Goal: Task Accomplishment & Management: Manage account settings

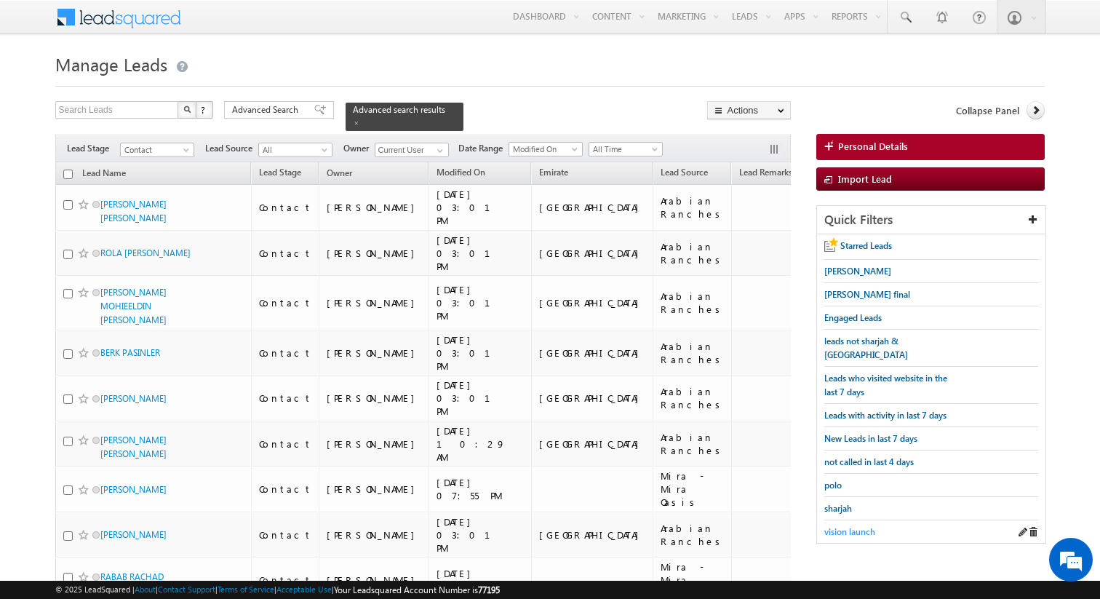
click at [849, 526] on span "vision launch" at bounding box center [849, 531] width 51 height 11
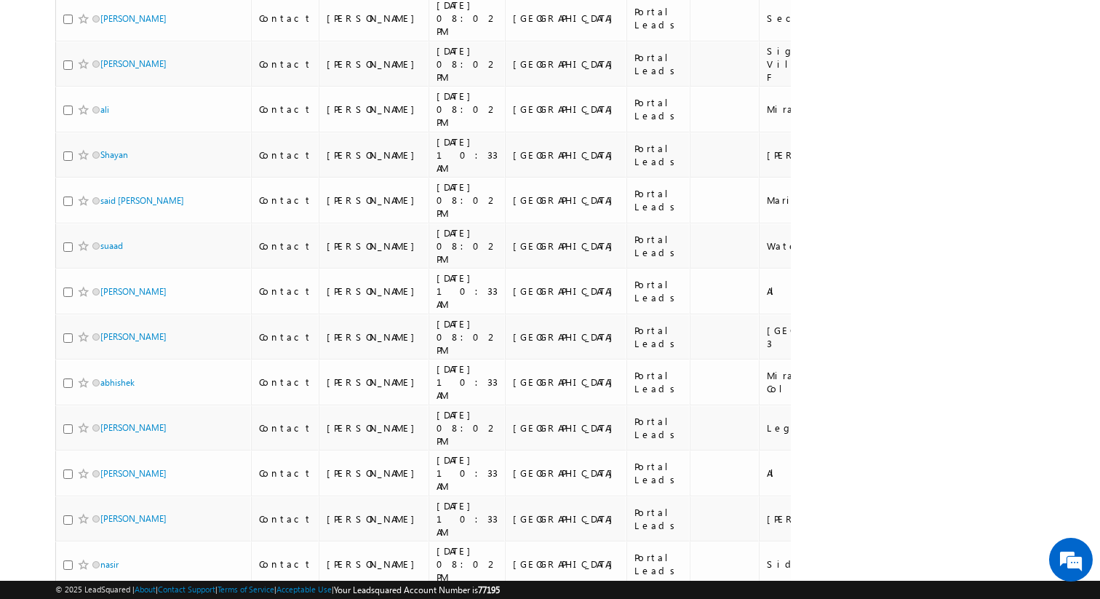
scroll to position [1431, 0]
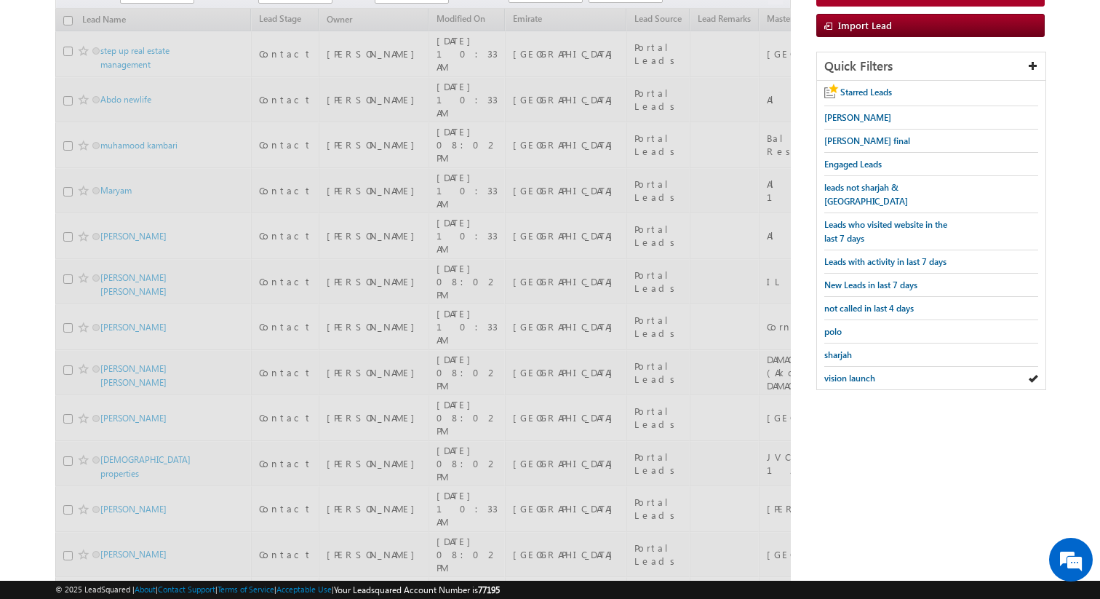
scroll to position [0, 0]
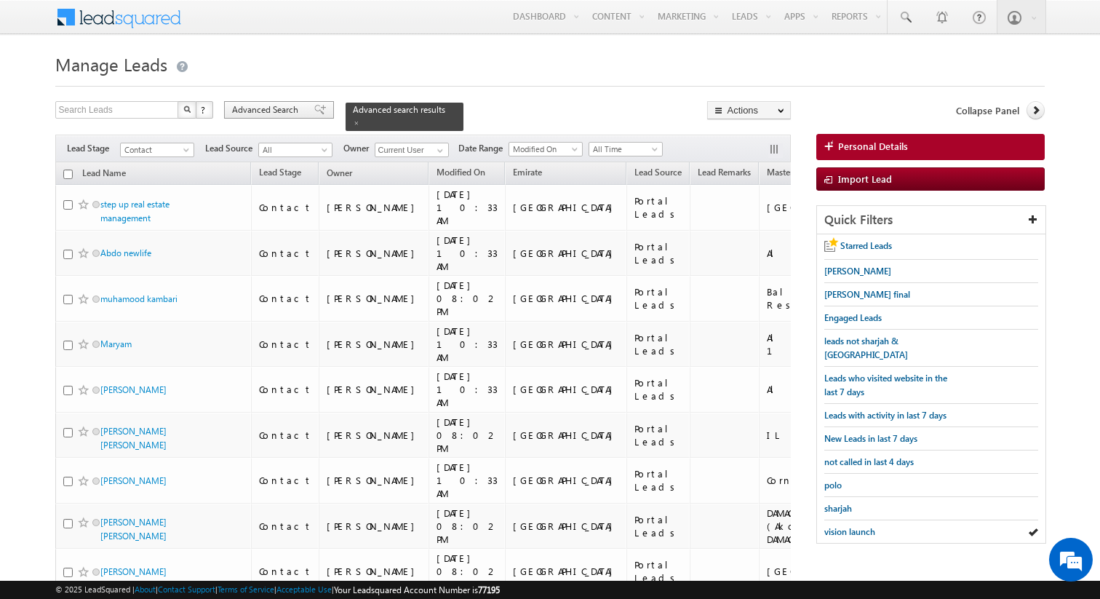
click at [256, 113] on span "Advanced Search" at bounding box center [267, 109] width 71 height 13
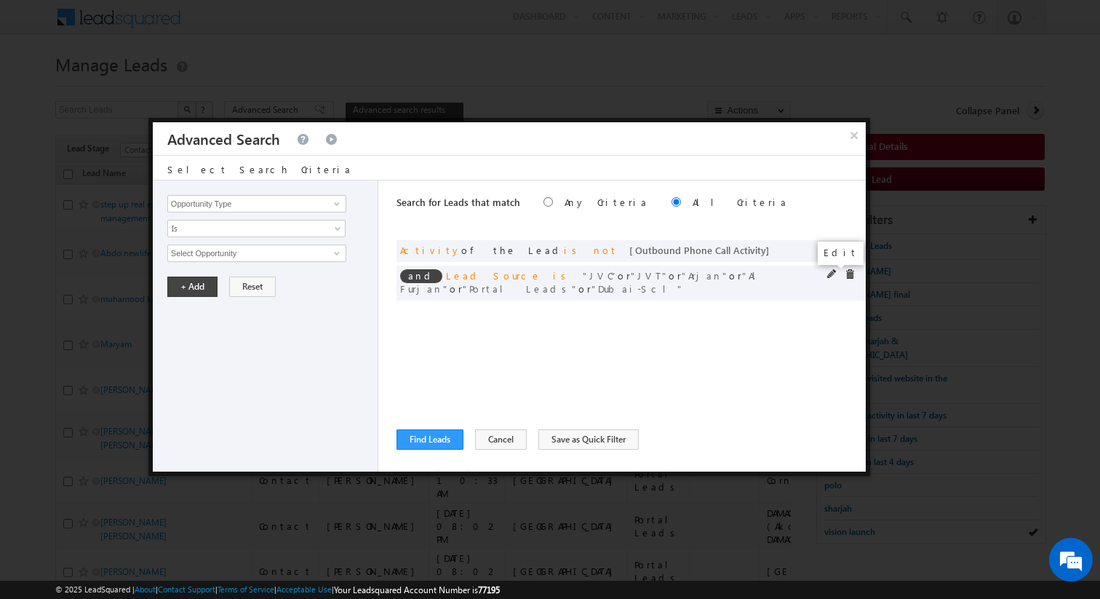
click at [830, 274] on span at bounding box center [832, 274] width 10 height 10
click at [260, 254] on span "6 selected" at bounding box center [250, 253] width 165 height 16
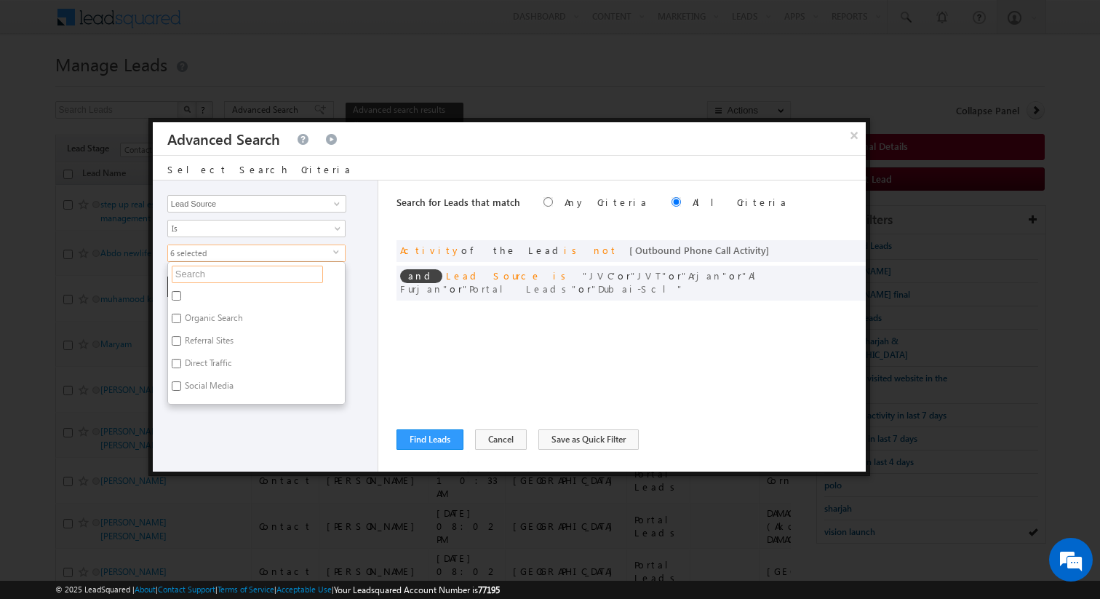
click at [240, 276] on input "text" at bounding box center [247, 273] width 151 height 17
type input "por"
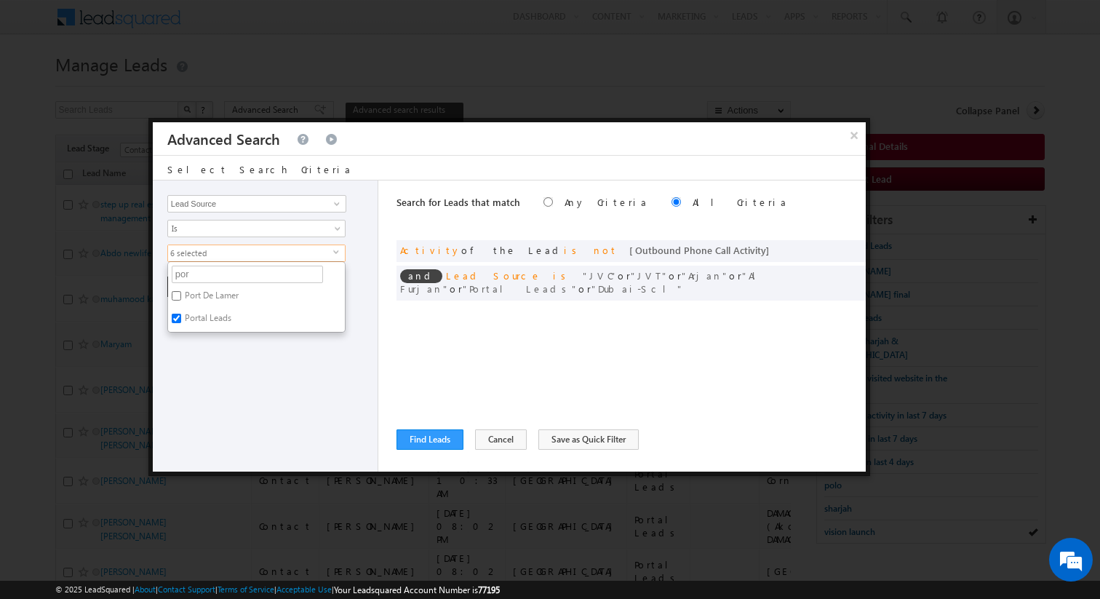
type input "port"
click at [221, 320] on label "Portal Leads" at bounding box center [207, 320] width 78 height 23
click at [181, 320] on input "Portal Leads" at bounding box center [176, 317] width 9 height 9
checkbox input "false"
click at [232, 345] on div "Opportunity Type Lead Activity Task Sales Group Prospect Id Address 1 Address 2…" at bounding box center [265, 325] width 225 height 291
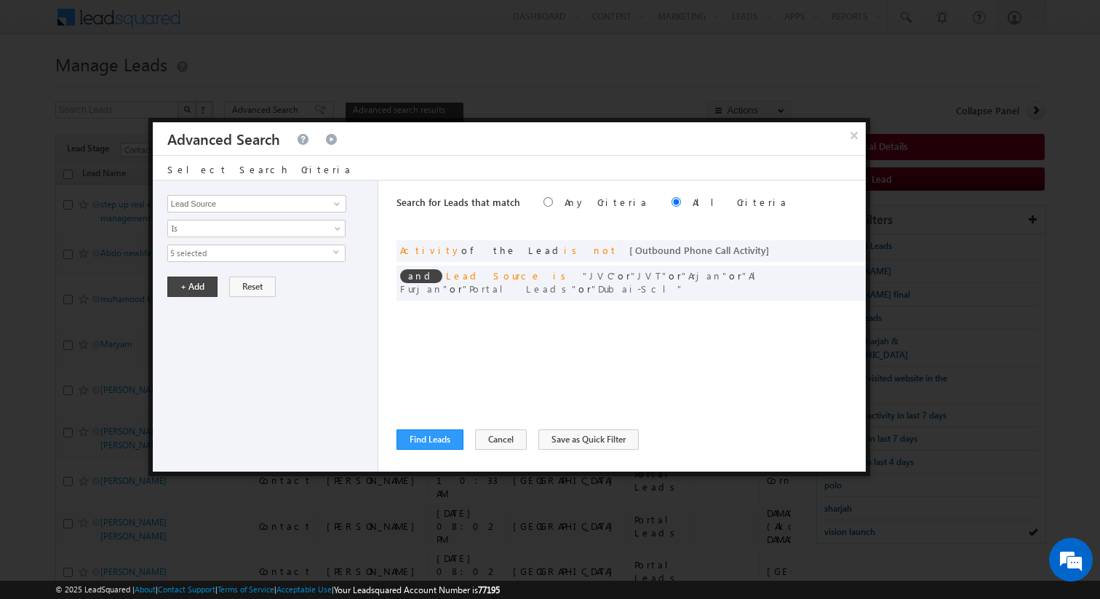
click at [197, 297] on div "Opportunity Type Lead Activity Task Sales Group Prospect Id Address 1 Address 2…" at bounding box center [265, 325] width 225 height 291
click at [190, 289] on button "+ Add" at bounding box center [192, 286] width 50 height 20
click at [423, 435] on button "Find Leads" at bounding box center [429, 439] width 67 height 20
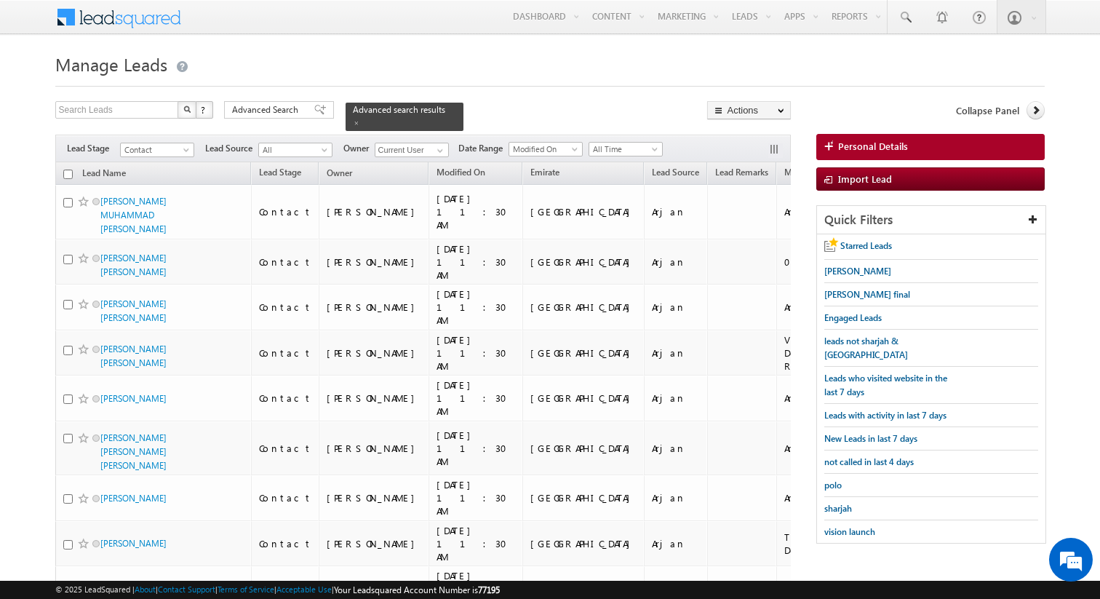
click at [68, 177] on input "checkbox" at bounding box center [67, 173] width 9 height 9
checkbox input "true"
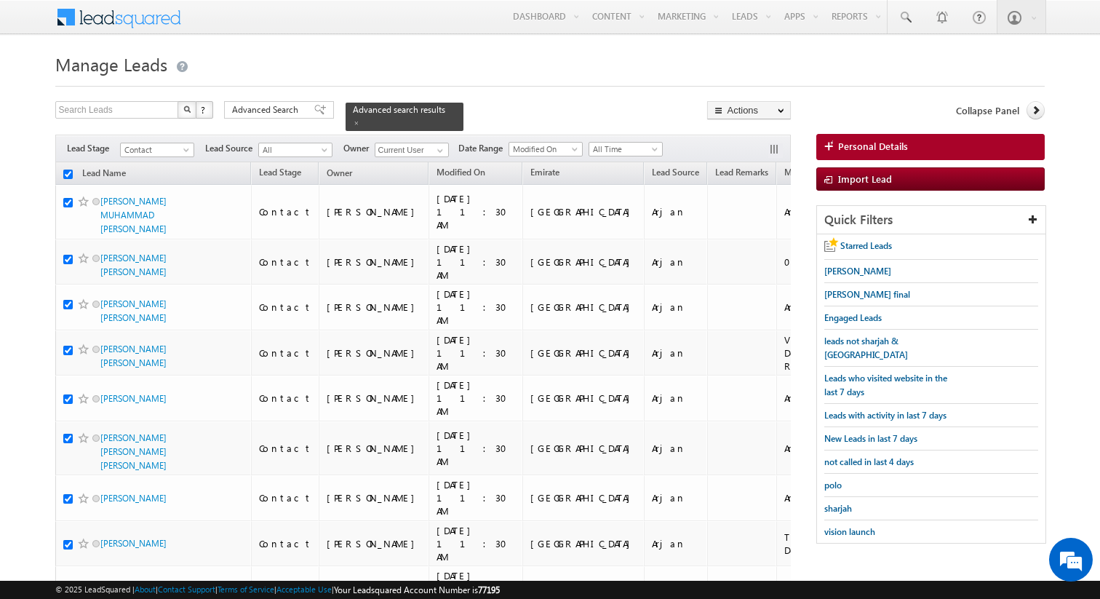
checkbox input "true"
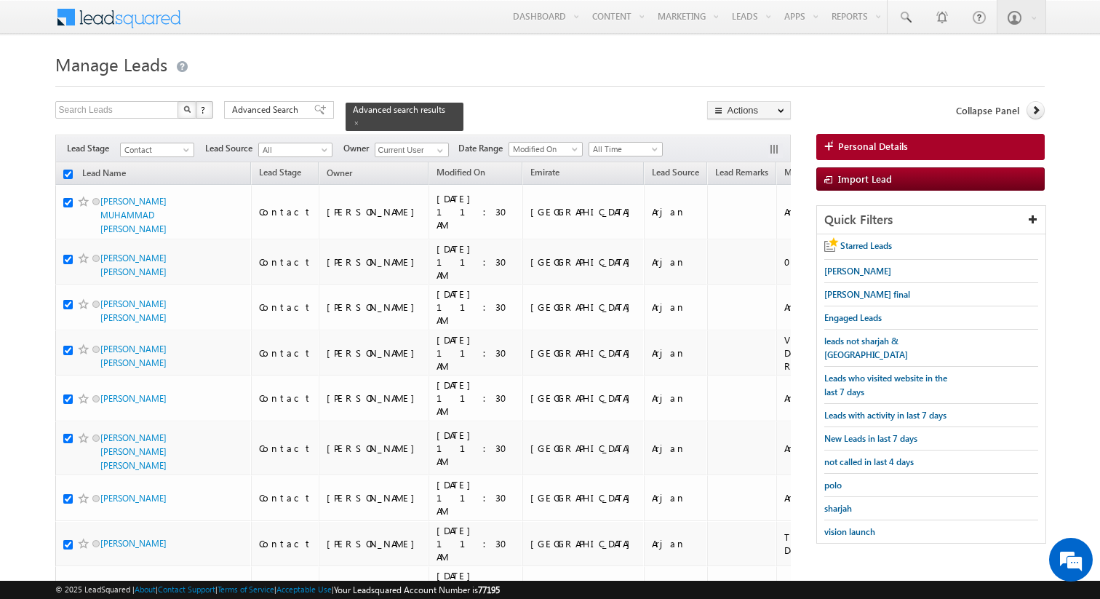
checkbox input "true"
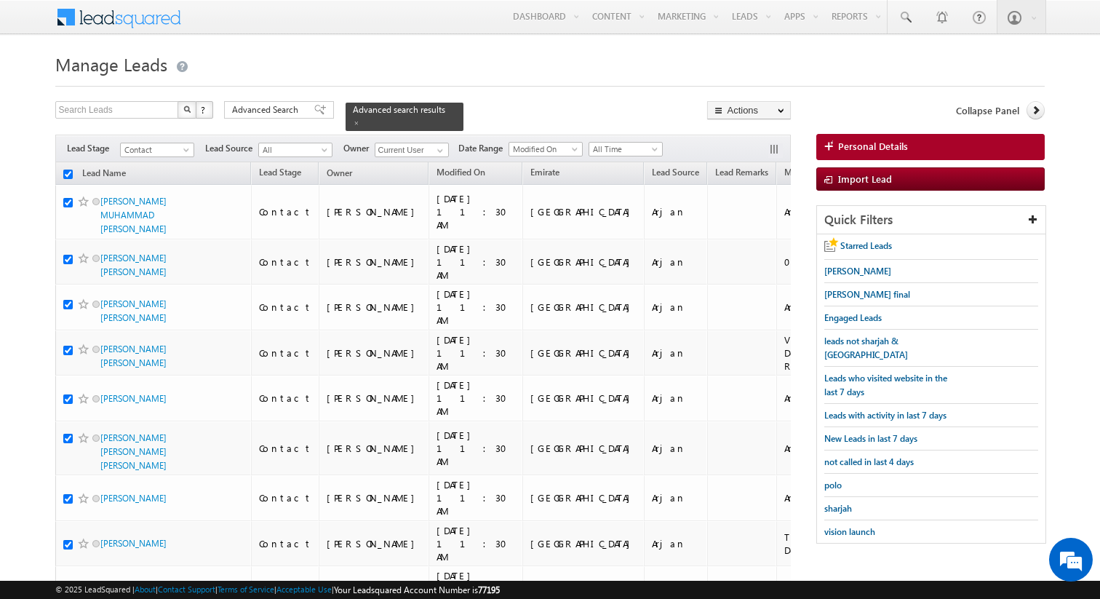
checkbox input "true"
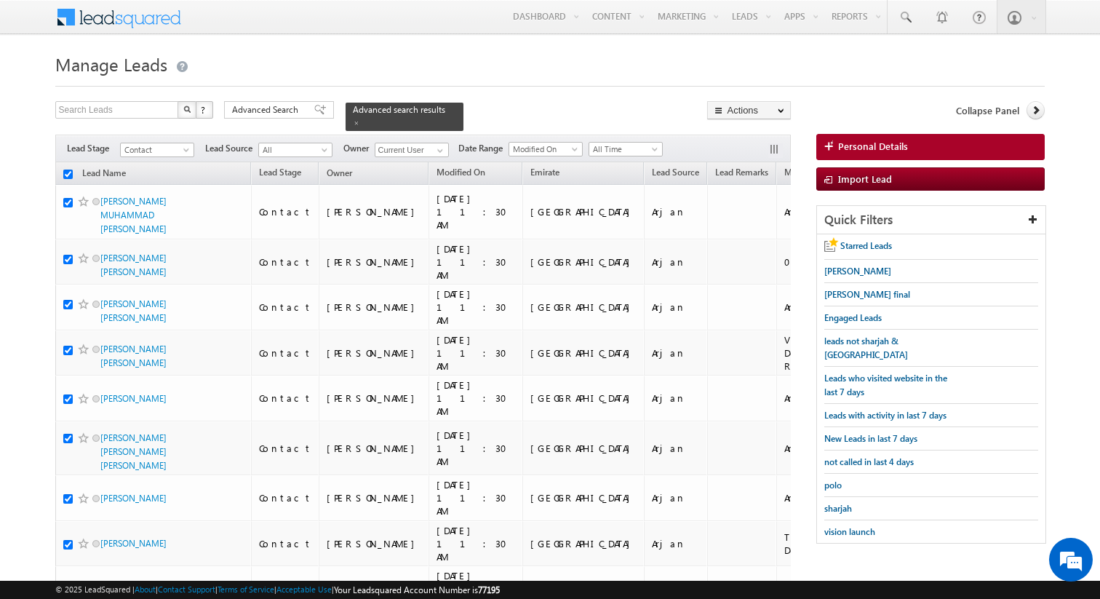
checkbox input "true"
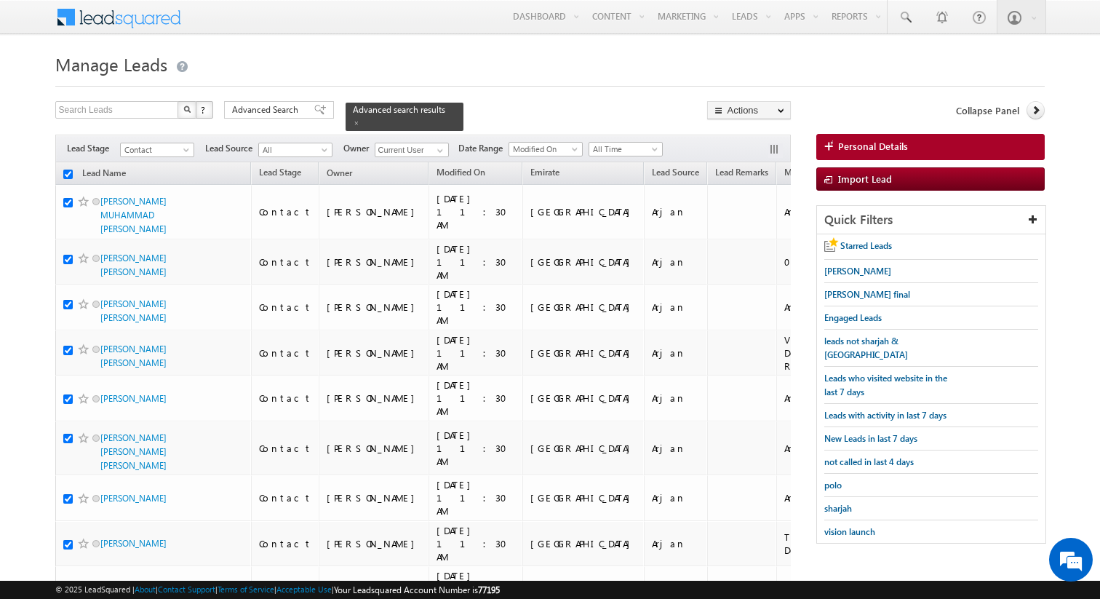
checkbox input "true"
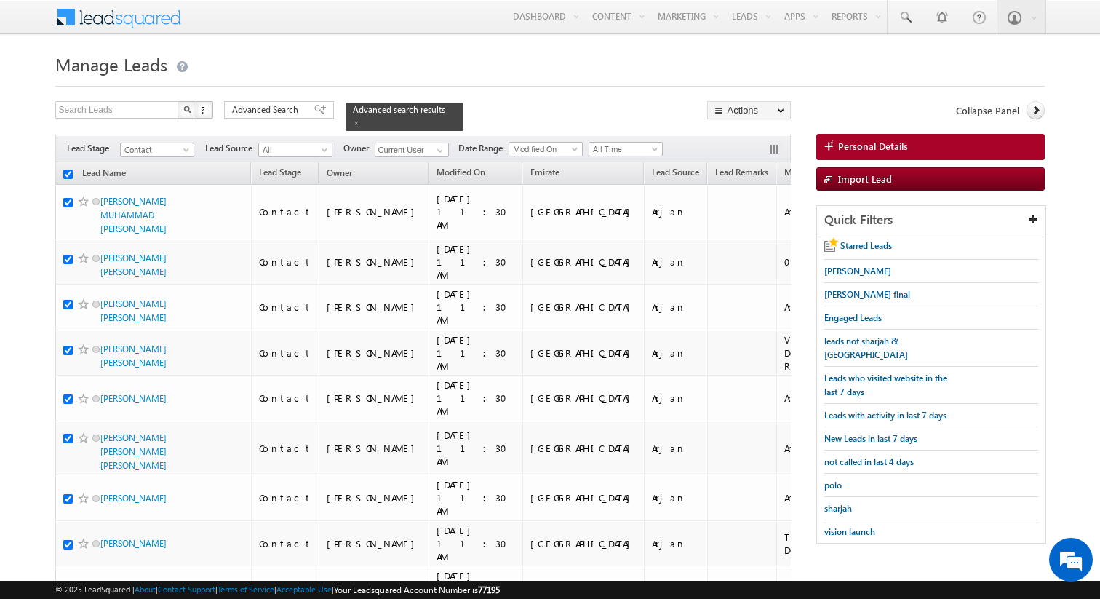
checkbox input "true"
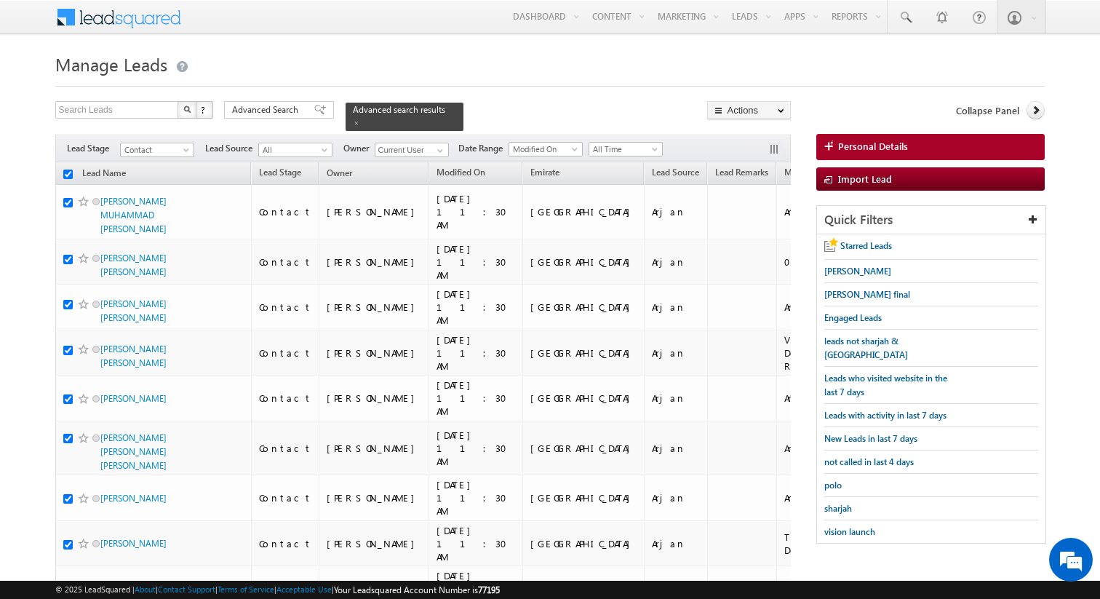
checkbox input "true"
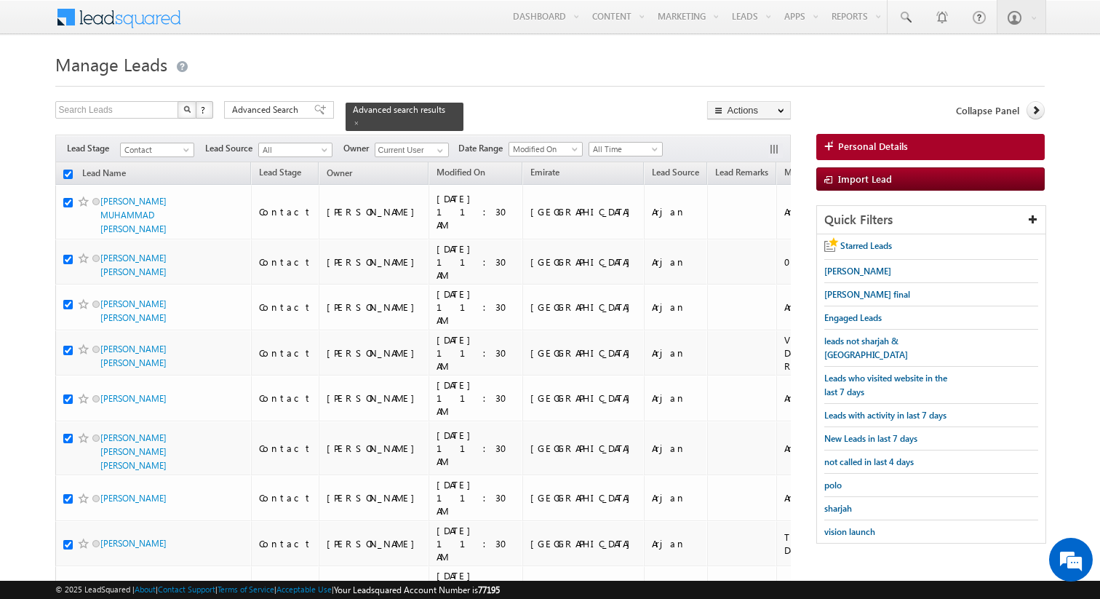
checkbox input "true"
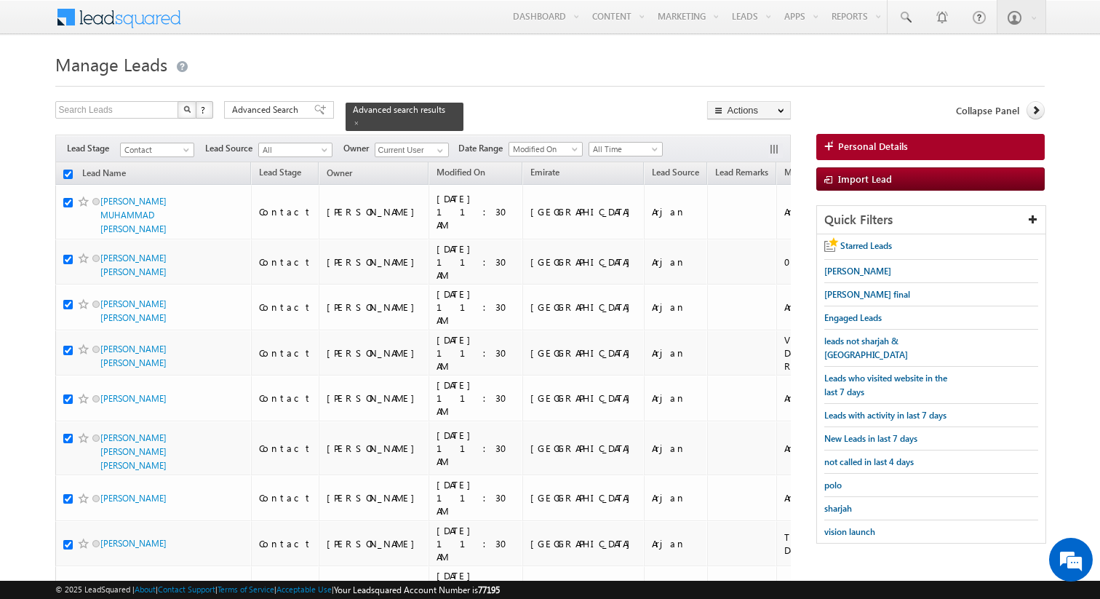
checkbox input "true"
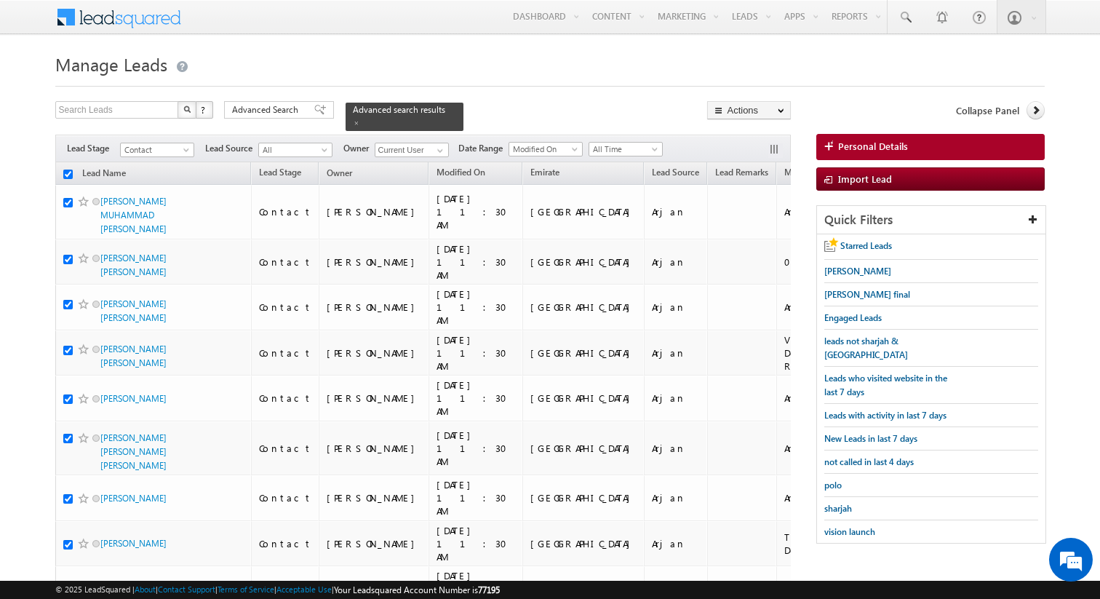
checkbox input "true"
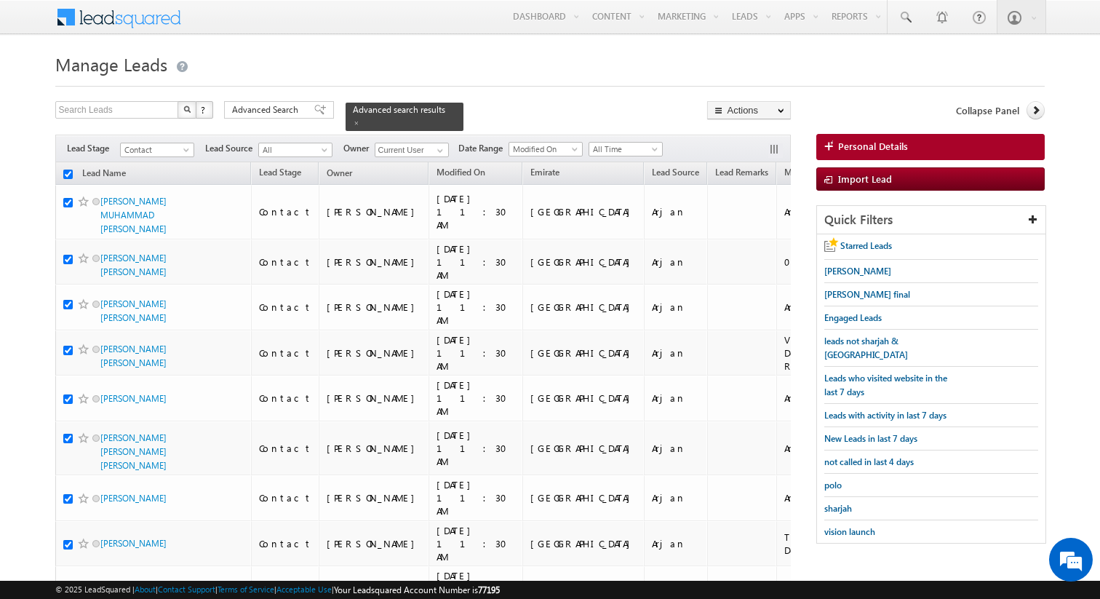
checkbox input "true"
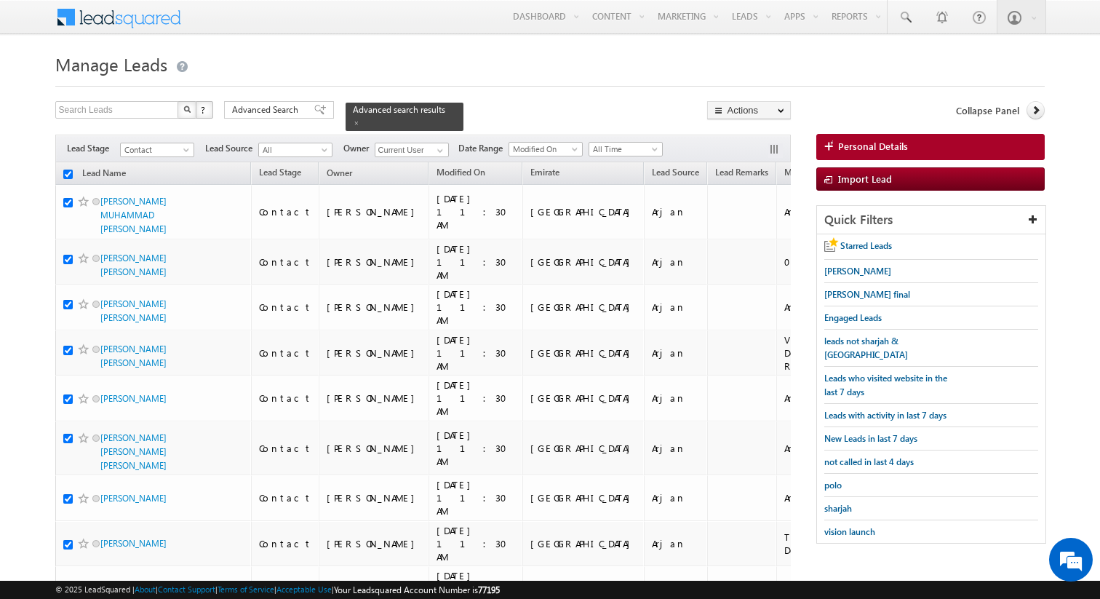
checkbox input "true"
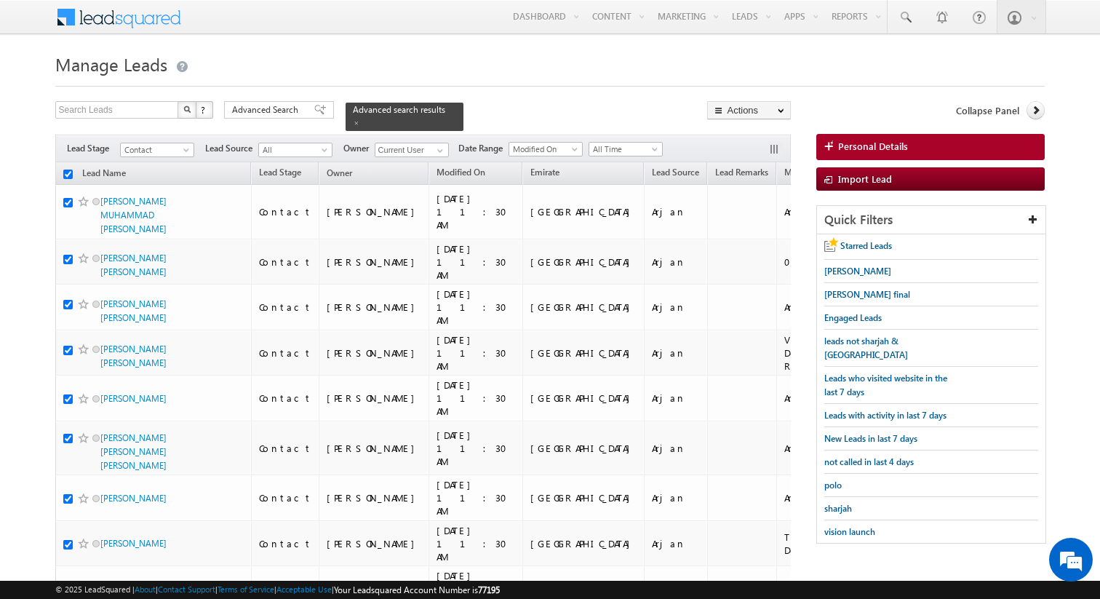
checkbox input "true"
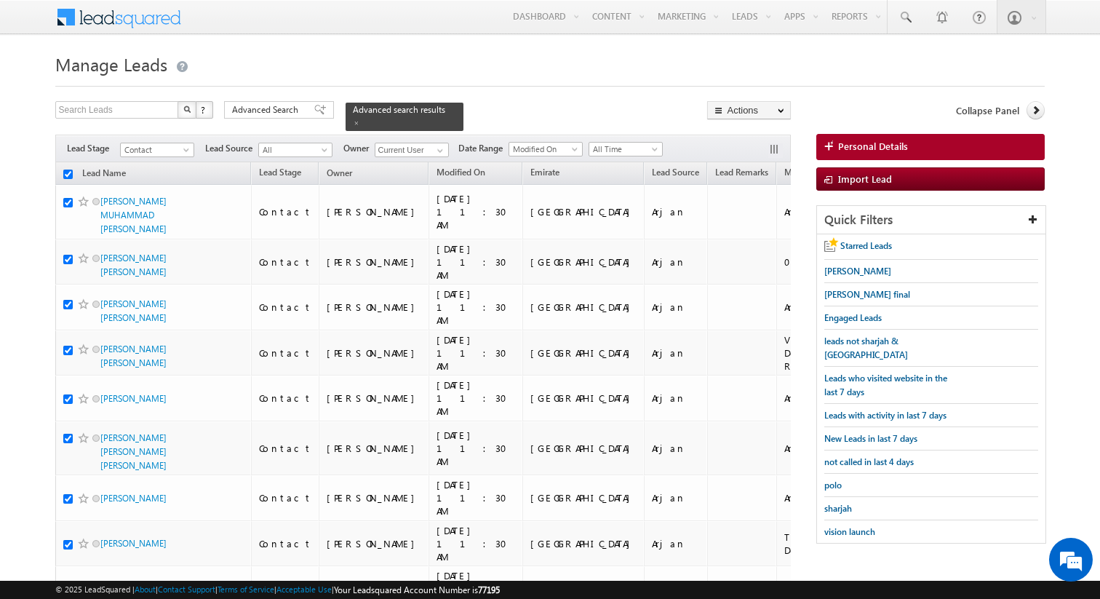
checkbox input "true"
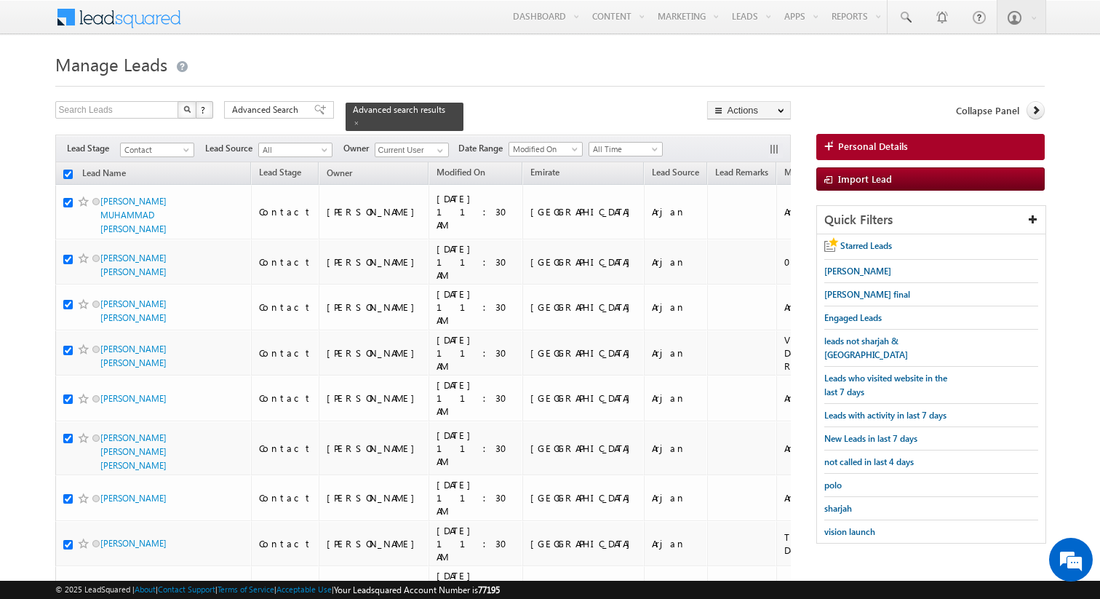
checkbox input "true"
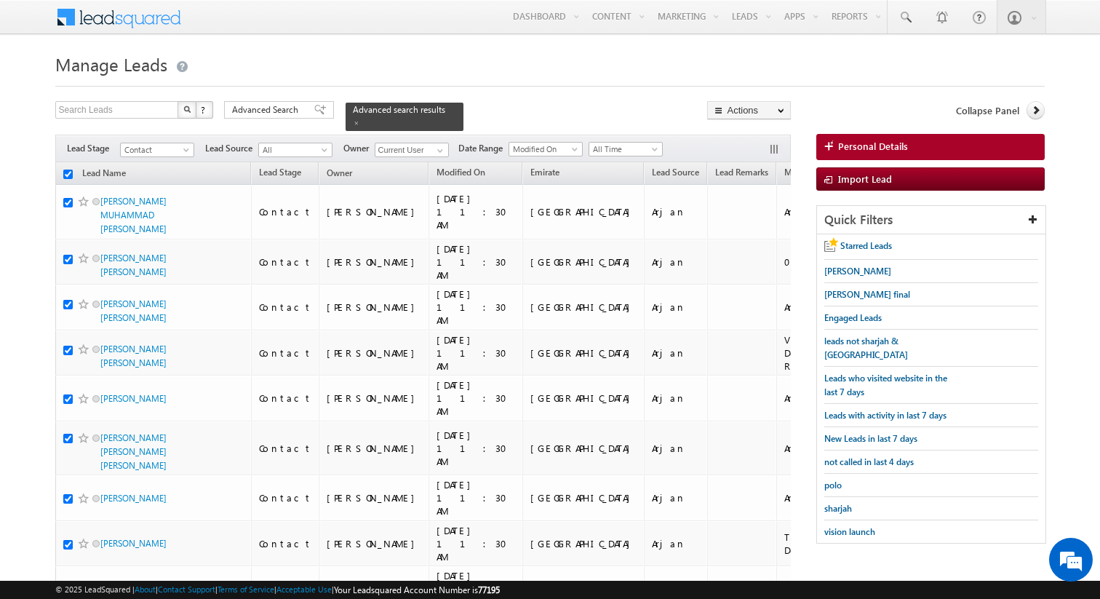
checkbox input "true"
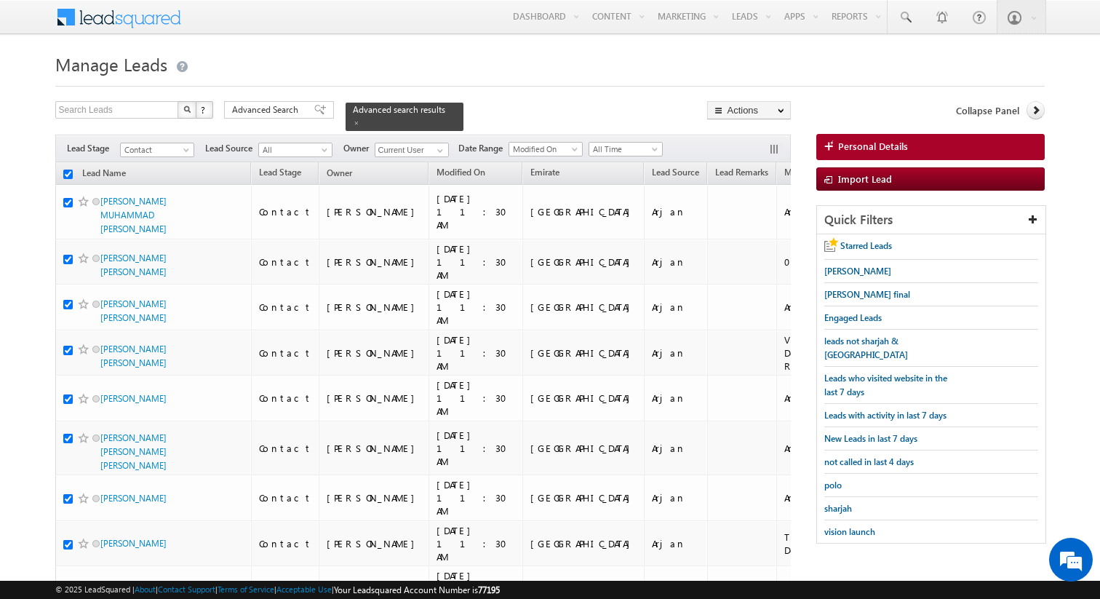
checkbox input "true"
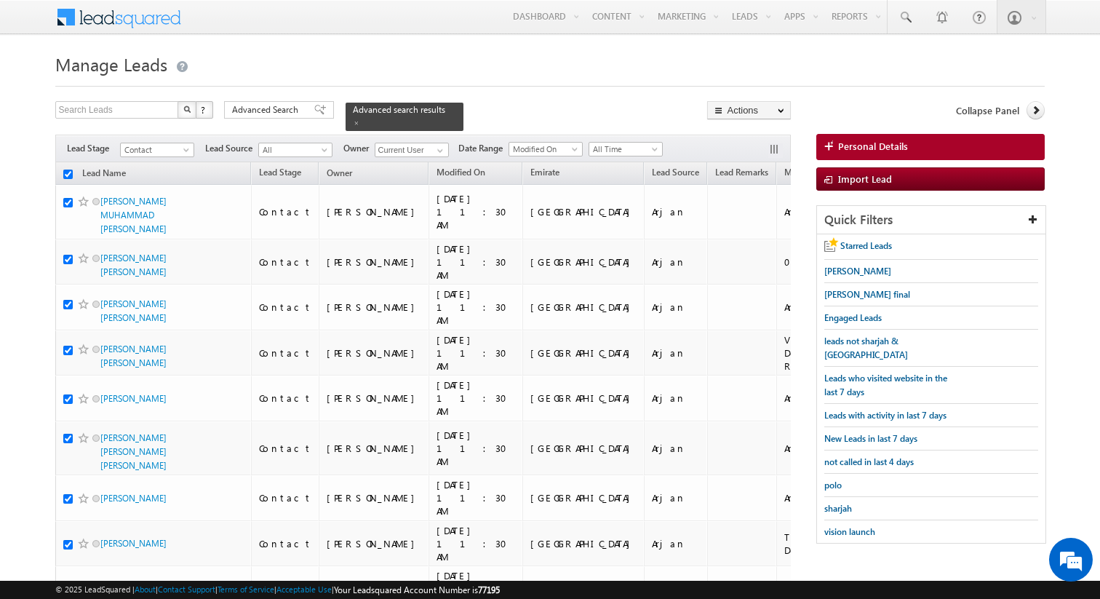
checkbox input "true"
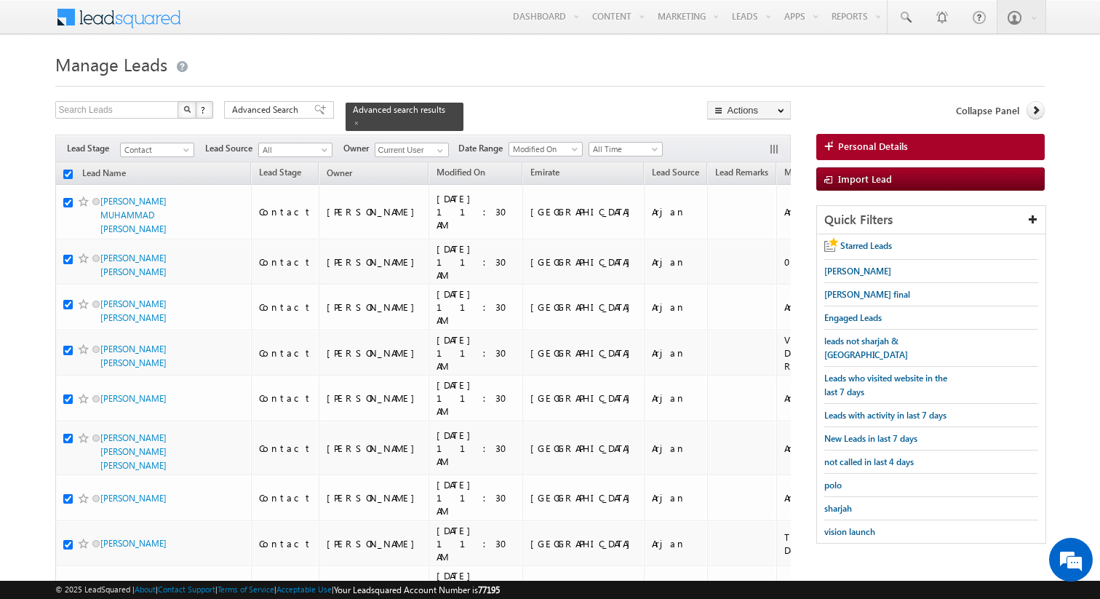
checkbox input "true"
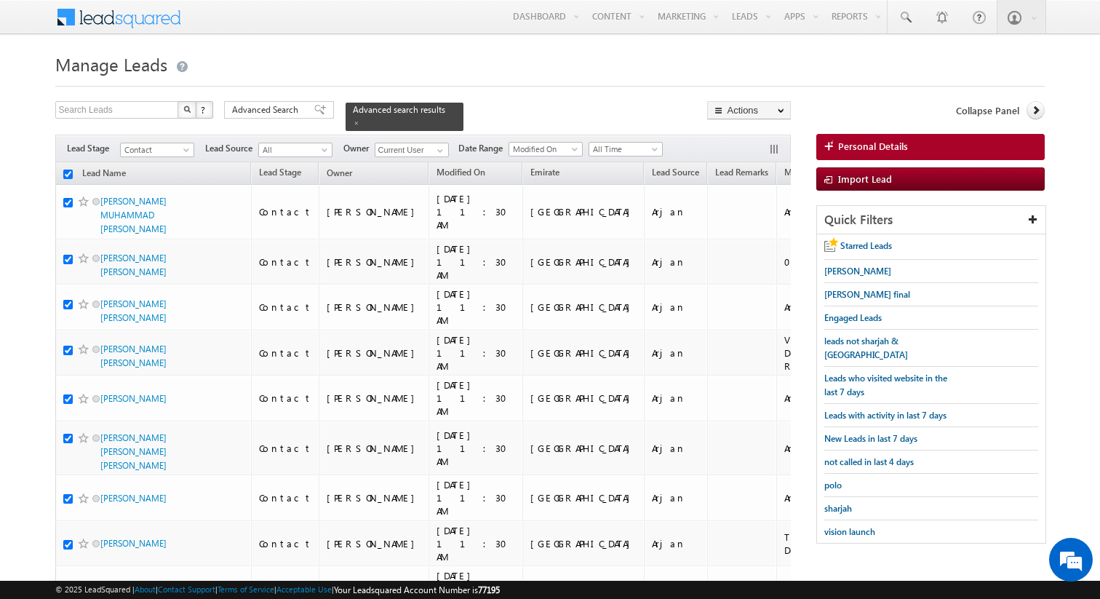
checkbox input "true"
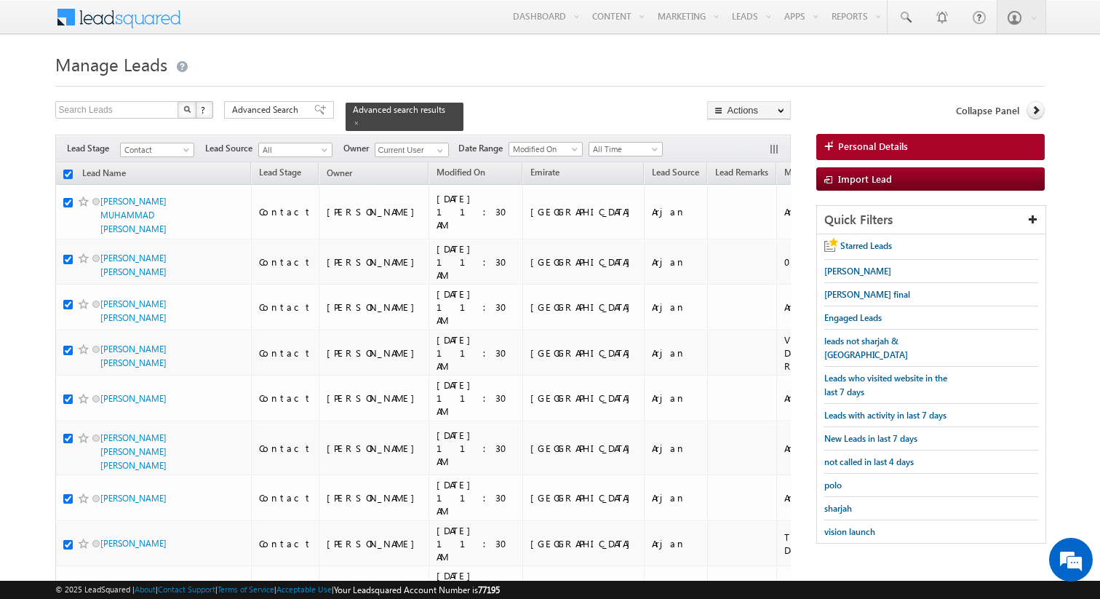
checkbox input "true"
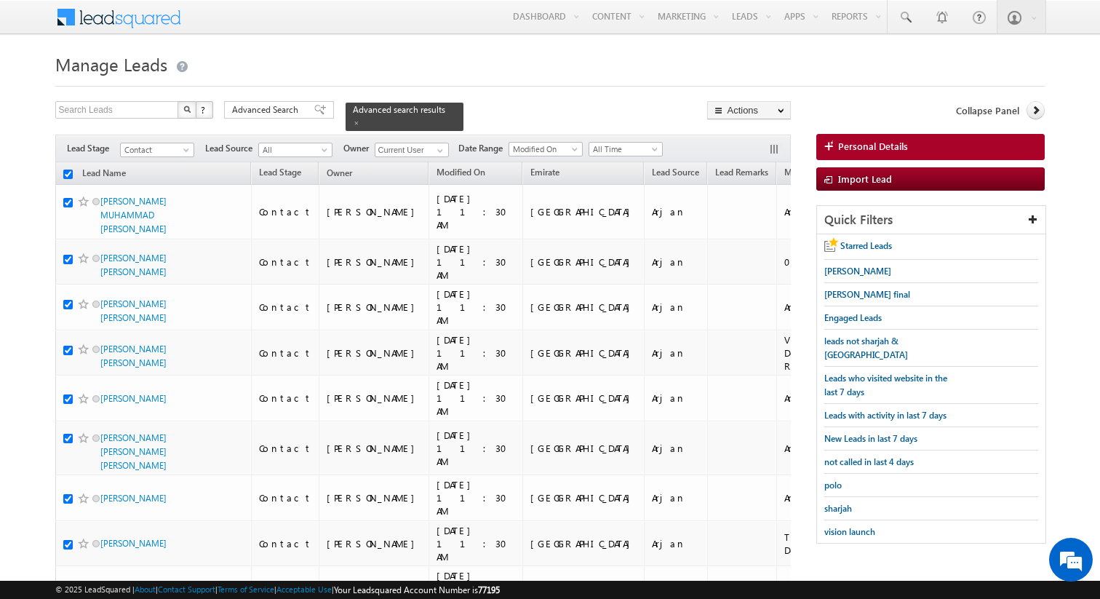
checkbox input "true"
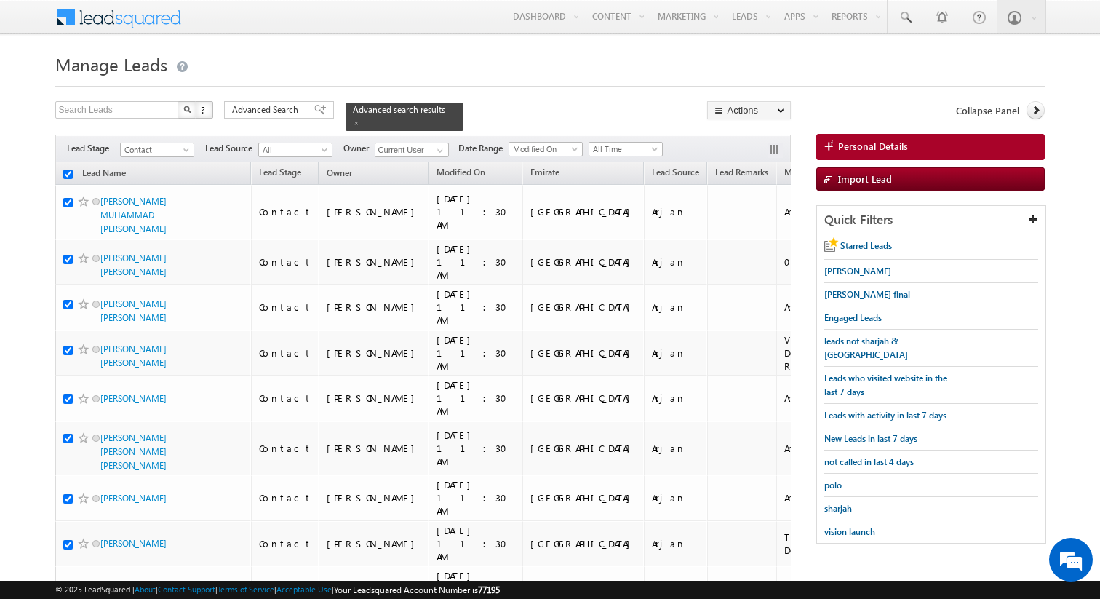
checkbox input "true"
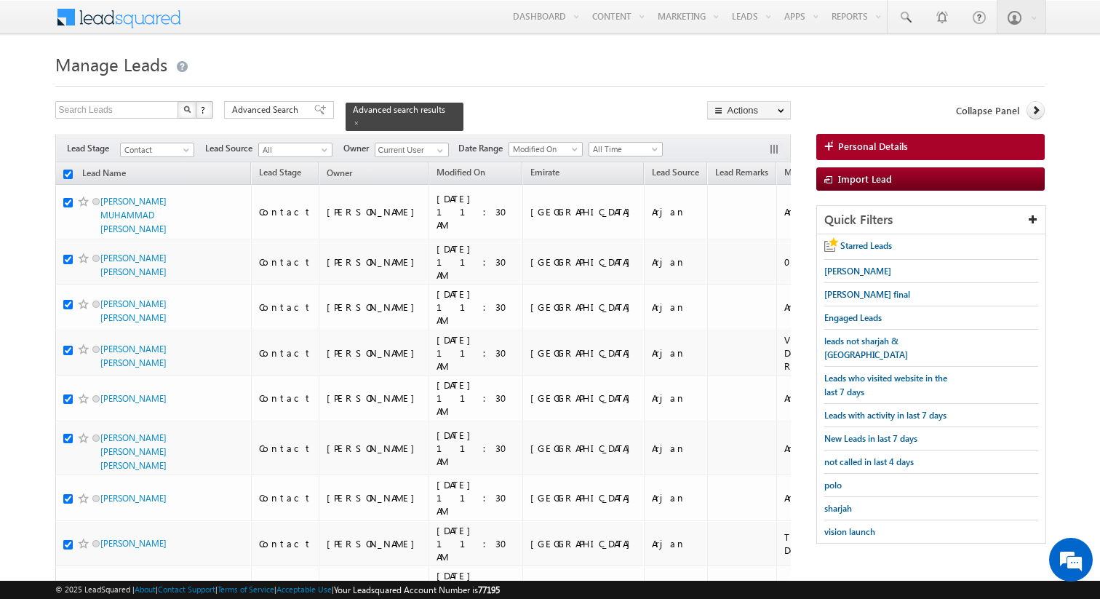
checkbox input "true"
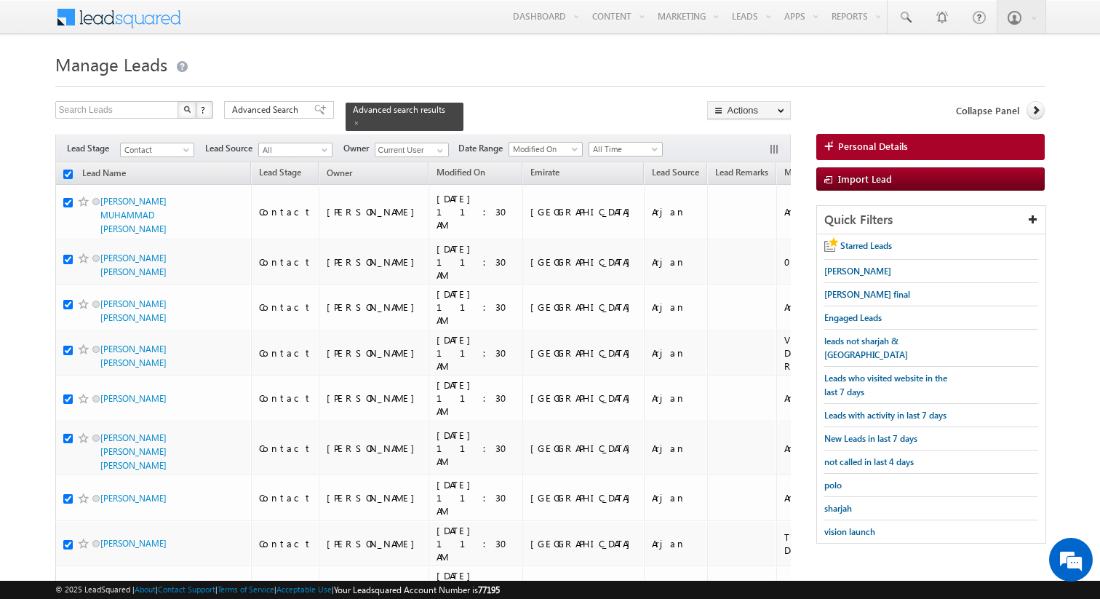
checkbox input "true"
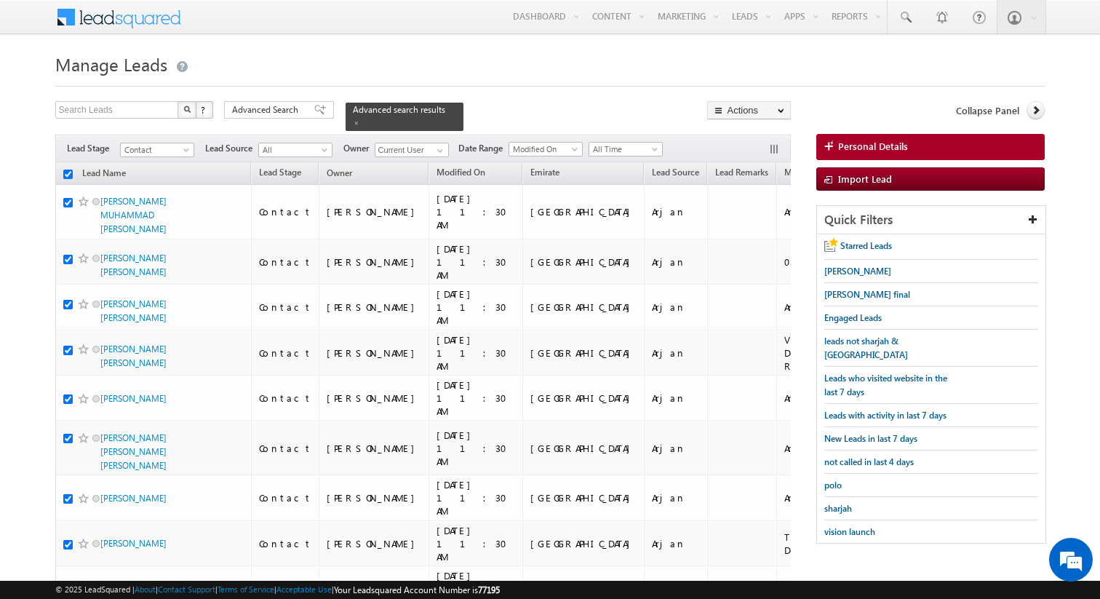
checkbox input "true"
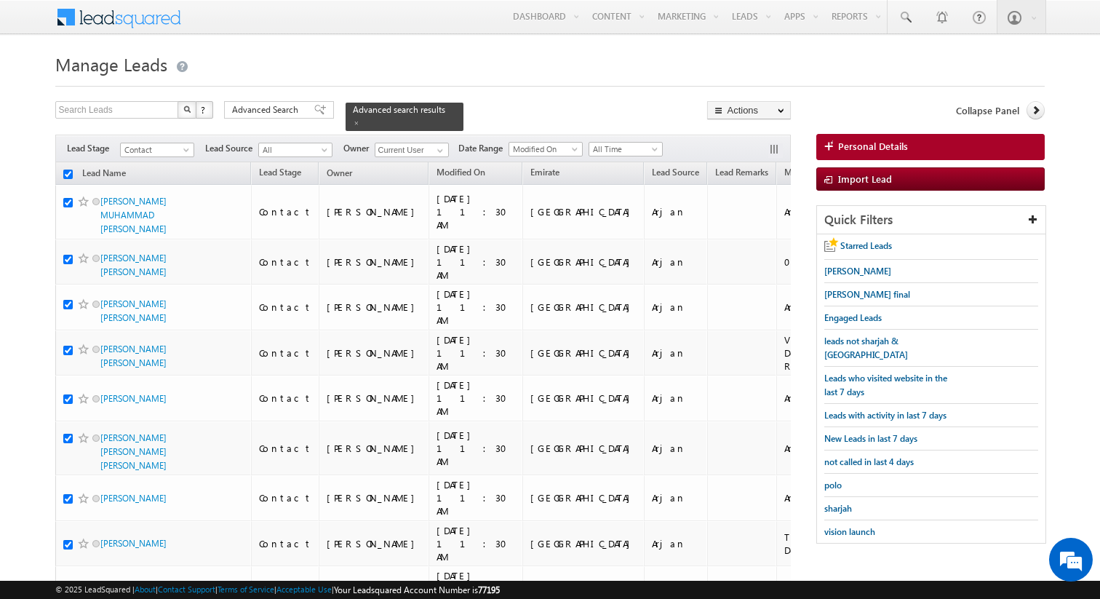
checkbox input "true"
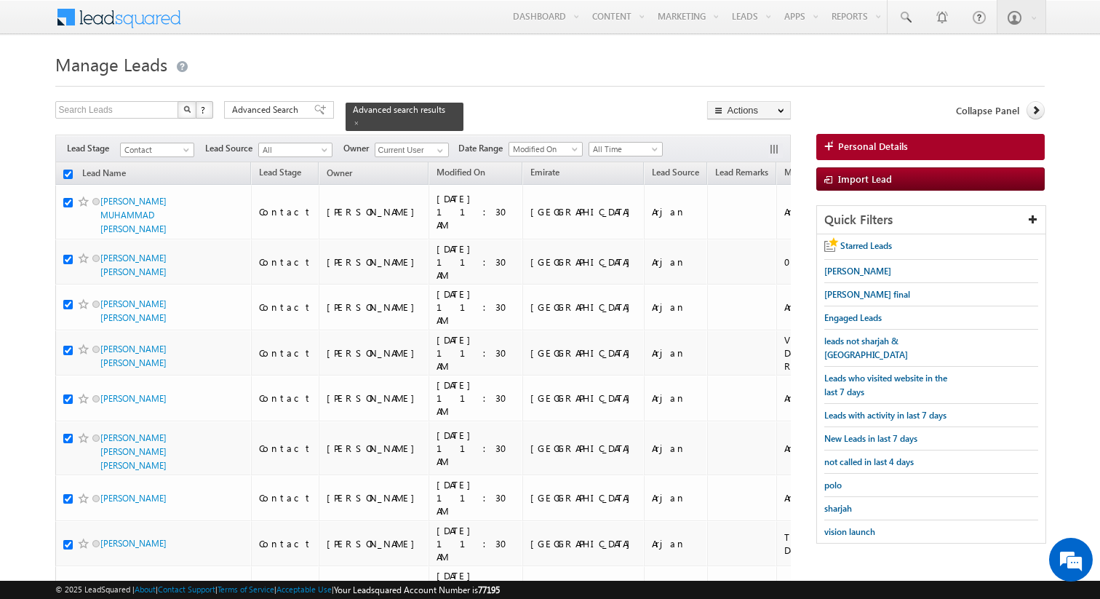
checkbox input "true"
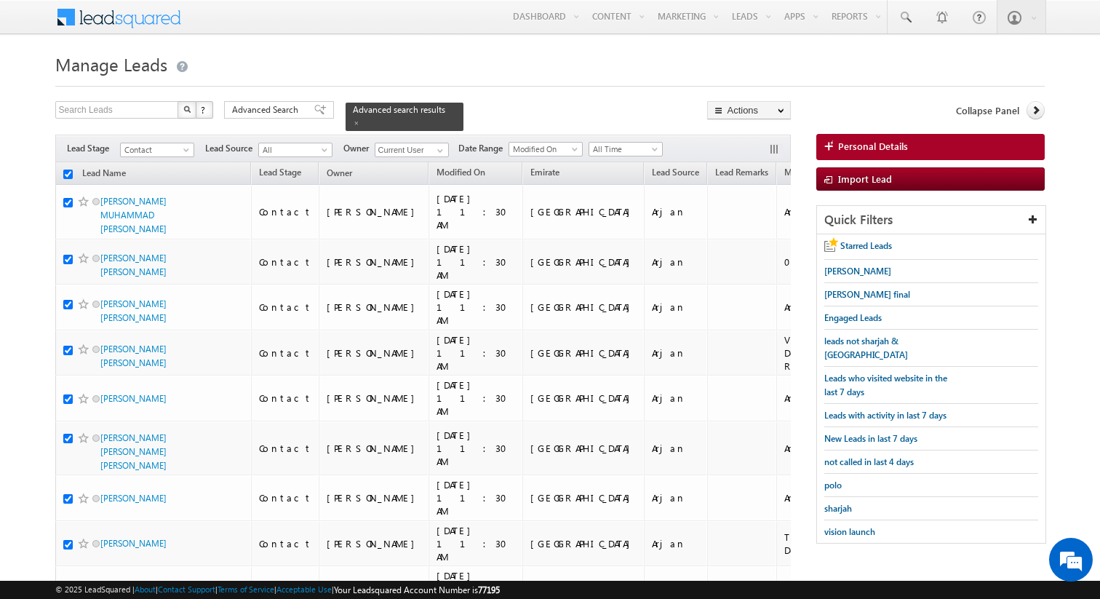
checkbox input "true"
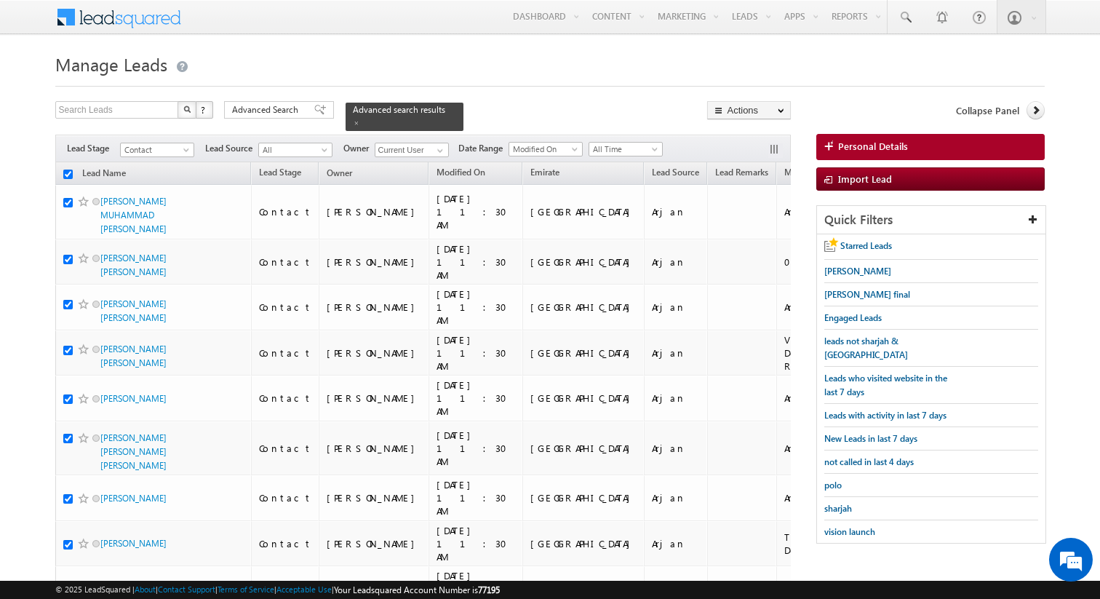
checkbox input "true"
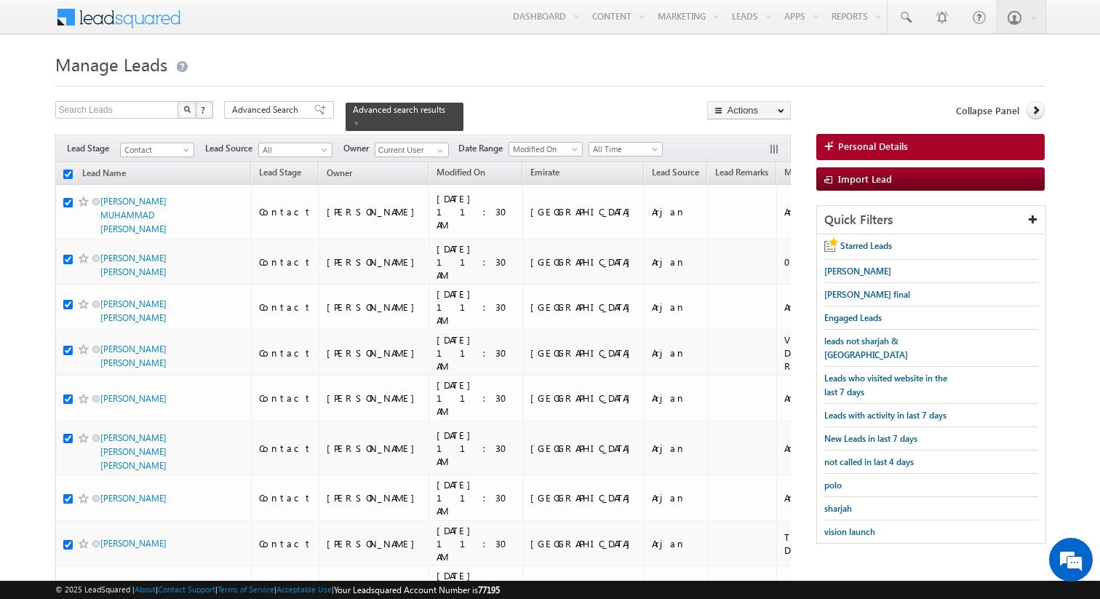
checkbox input "true"
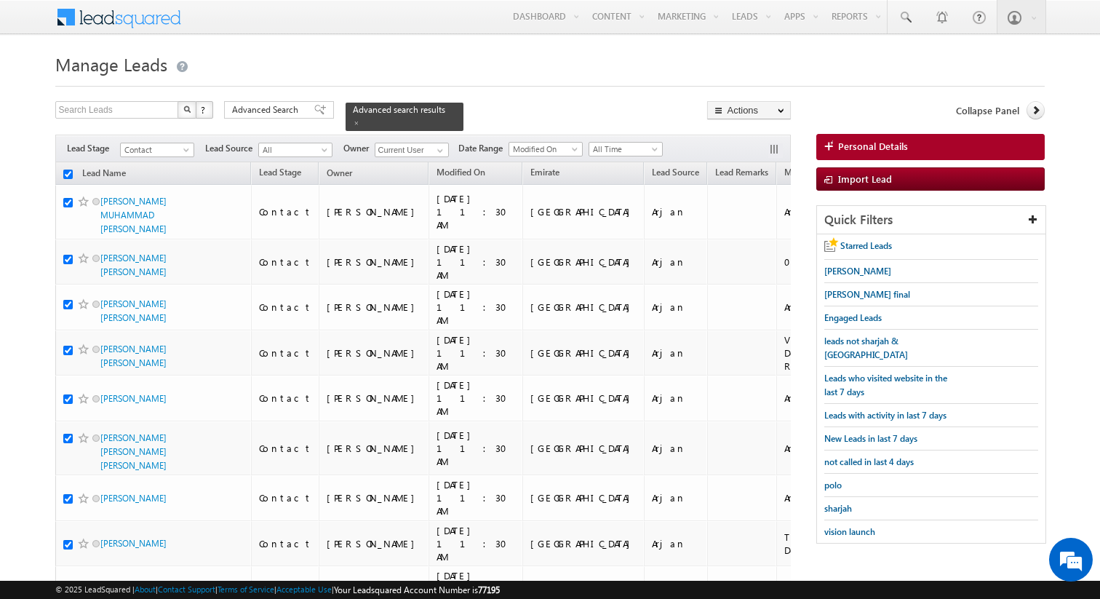
checkbox input "true"
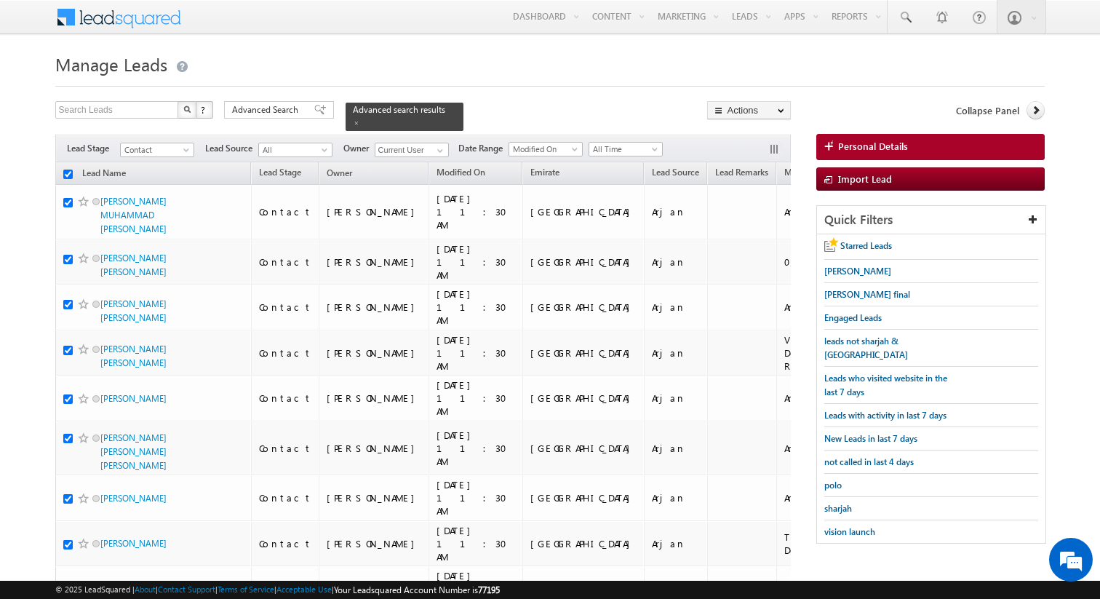
checkbox input "true"
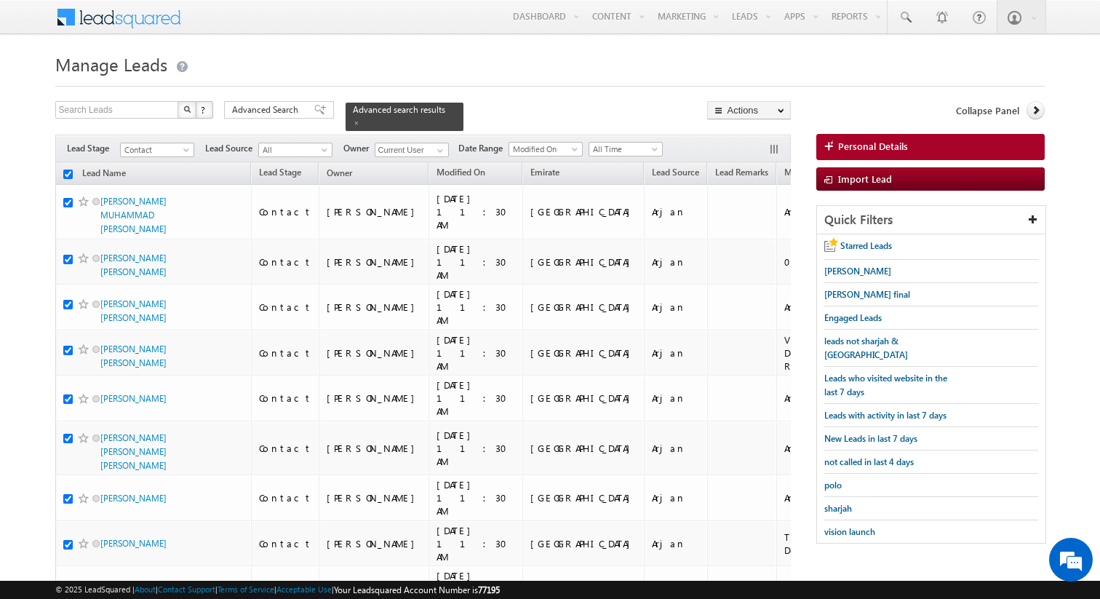
checkbox input "true"
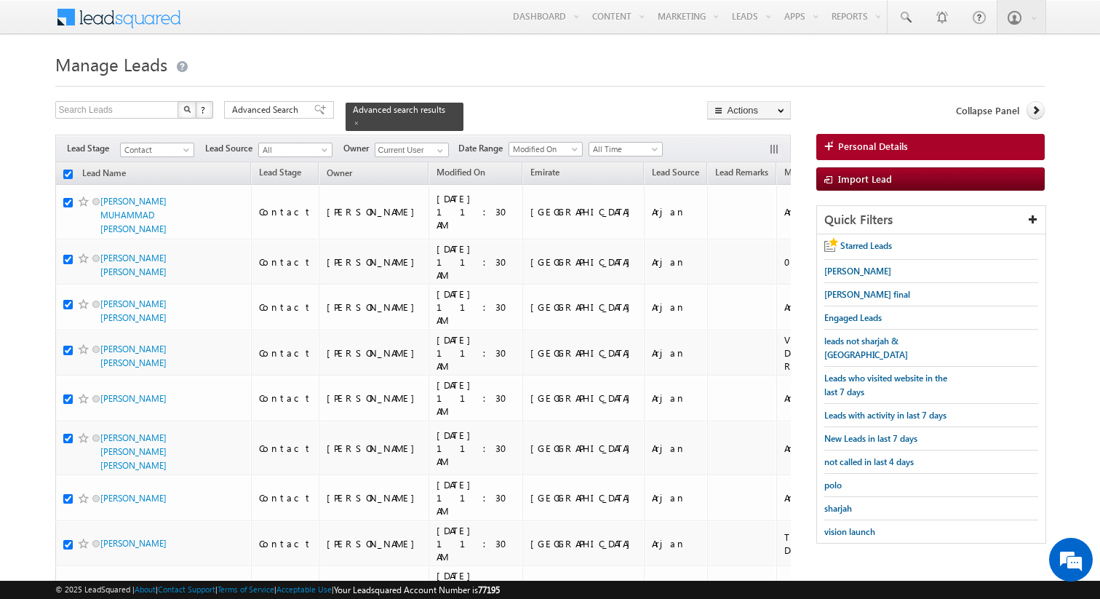
checkbox input "true"
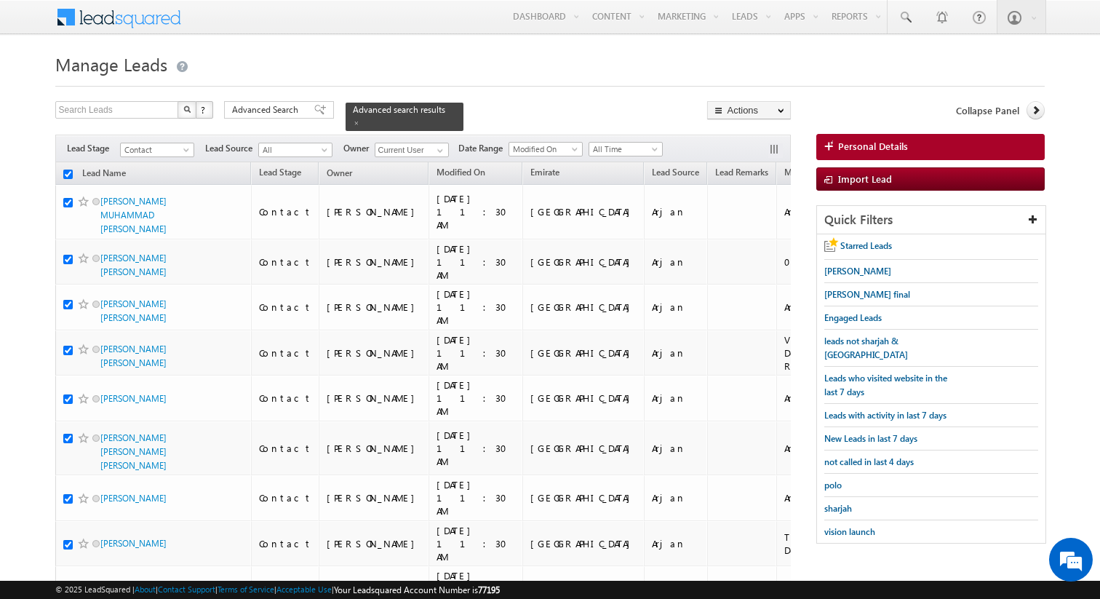
checkbox input "true"
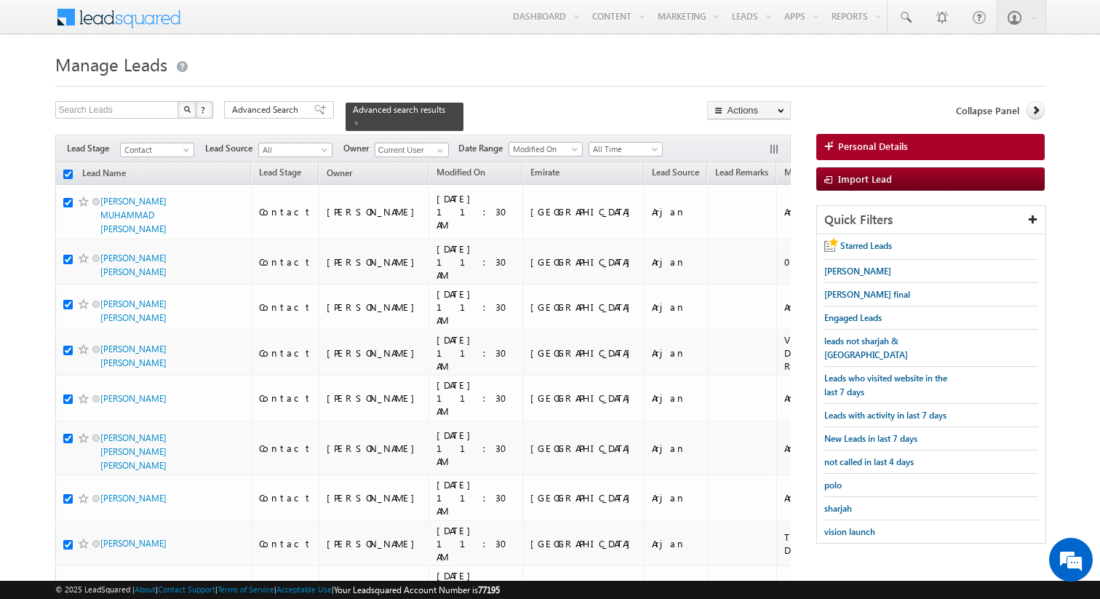
checkbox input "true"
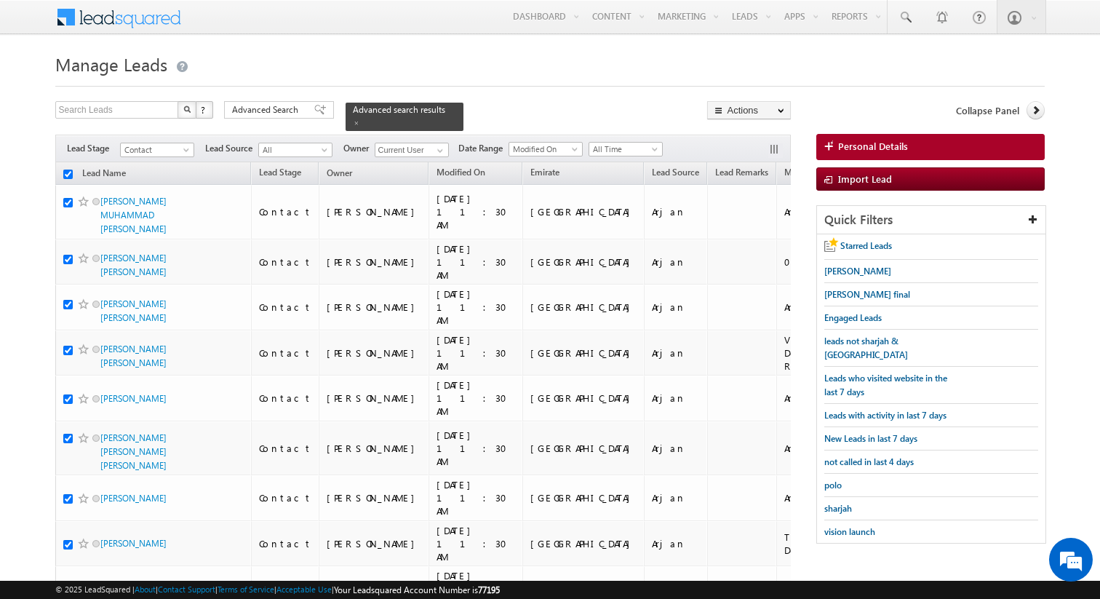
checkbox input "true"
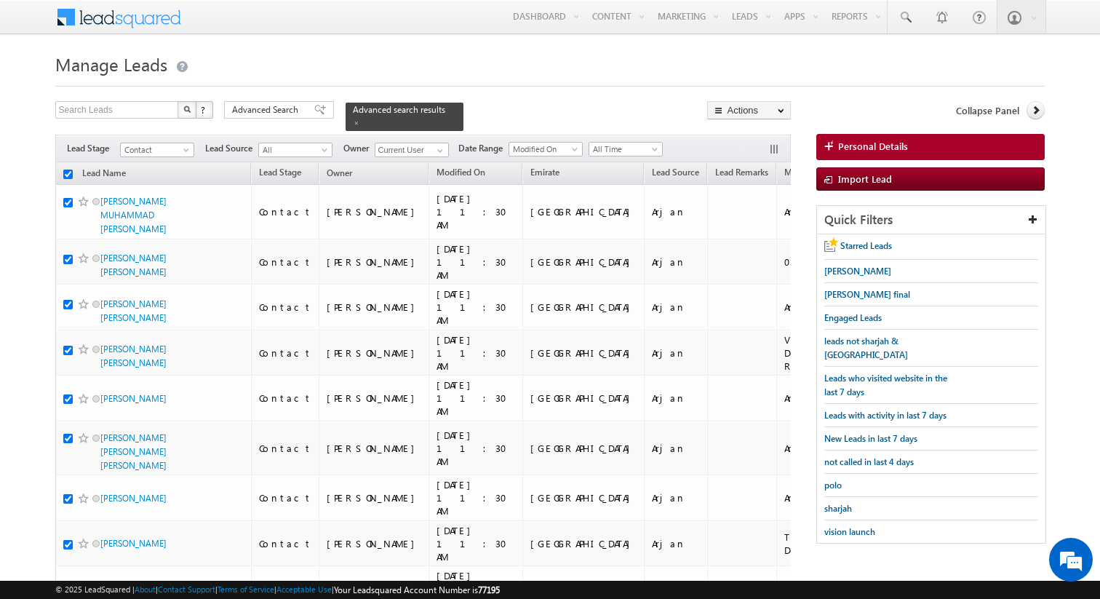
checkbox input "true"
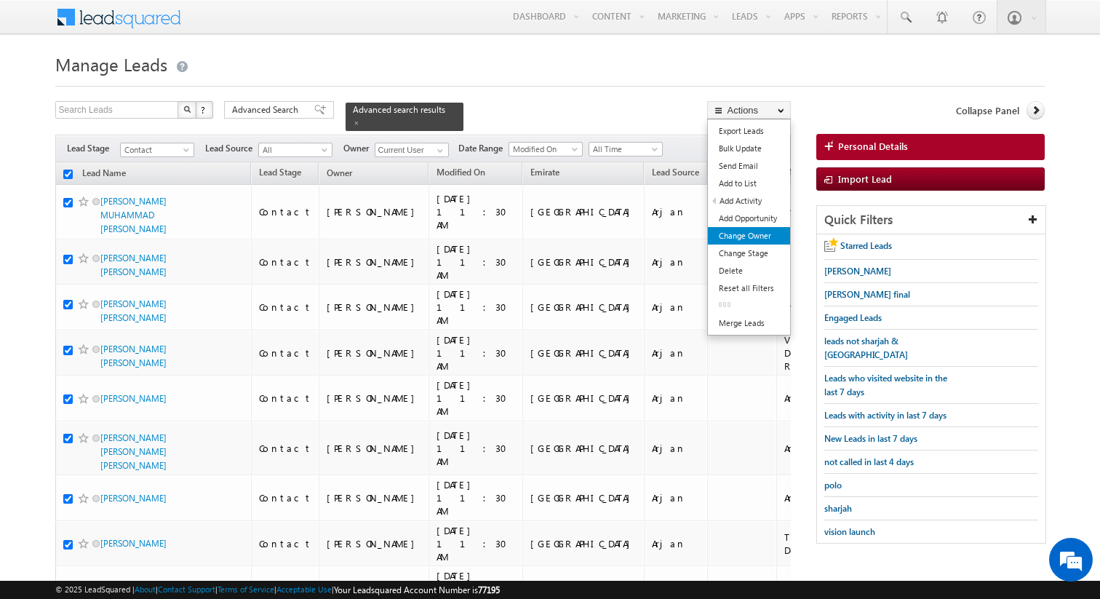
click at [743, 232] on link "Change Owner" at bounding box center [749, 235] width 82 height 17
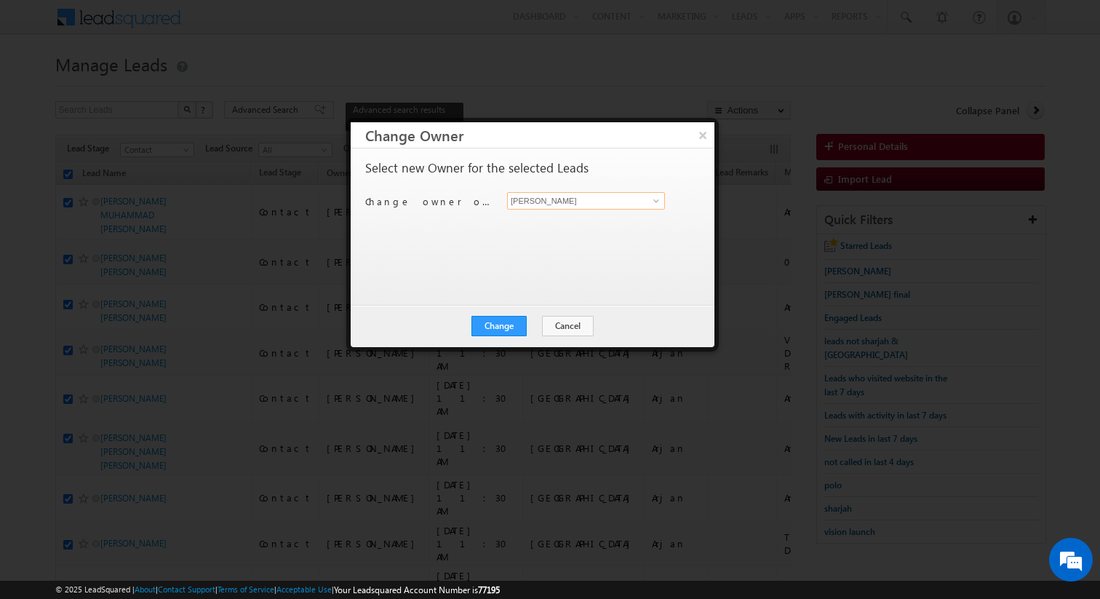
click at [564, 205] on input "[PERSON_NAME]" at bounding box center [586, 200] width 158 height 17
click at [516, 319] on button "Change" at bounding box center [498, 326] width 55 height 20
